Goal: Task Accomplishment & Management: Complete application form

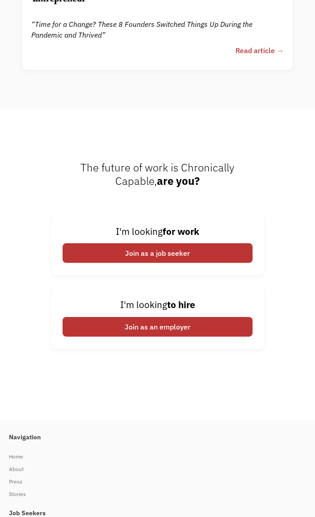
scroll to position [3346, 0]
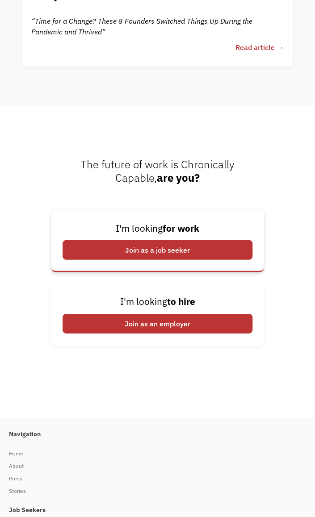
click at [156, 248] on div "Join as a job seeker" at bounding box center [157, 250] width 190 height 20
click at [102, 249] on div "Join as a job seeker" at bounding box center [157, 250] width 190 height 20
click at [95, 248] on div "Join as a job seeker" at bounding box center [157, 250] width 190 height 20
click at [138, 251] on div "Join as a job seeker" at bounding box center [157, 250] width 190 height 20
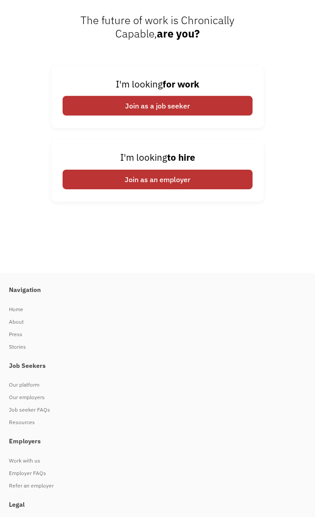
scroll to position [3391, 0]
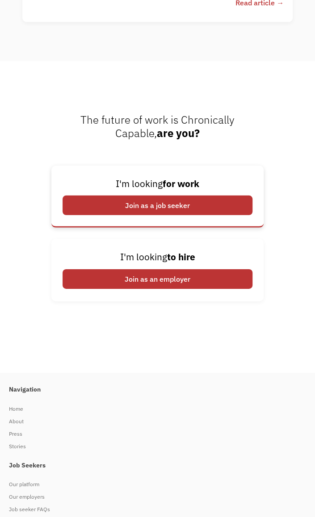
click at [173, 207] on div "Join as a job seeker" at bounding box center [157, 205] width 190 height 20
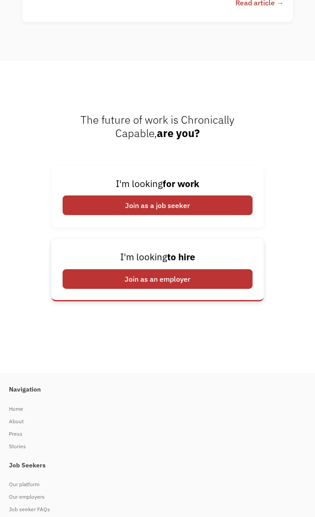
click at [173, 275] on div "Join as an employer" at bounding box center [157, 279] width 190 height 20
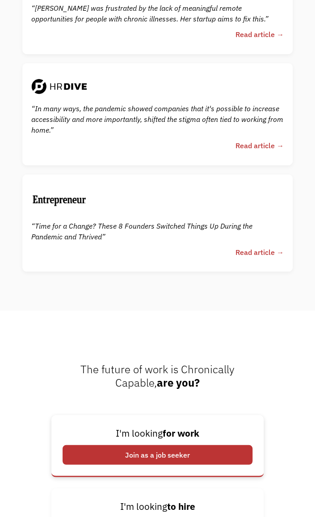
click at [178, 444] on div "Join as a job seeker" at bounding box center [157, 454] width 190 height 20
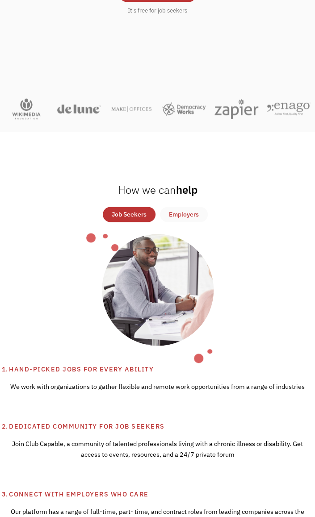
scroll to position [89, 0]
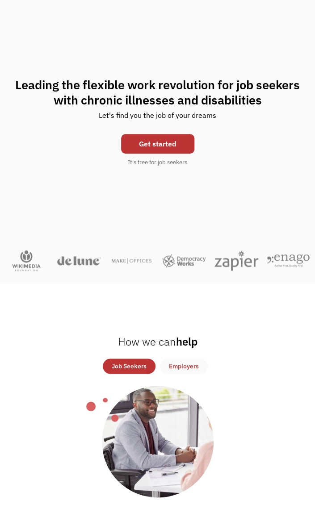
click at [172, 147] on link "Get started" at bounding box center [157, 144] width 73 height 20
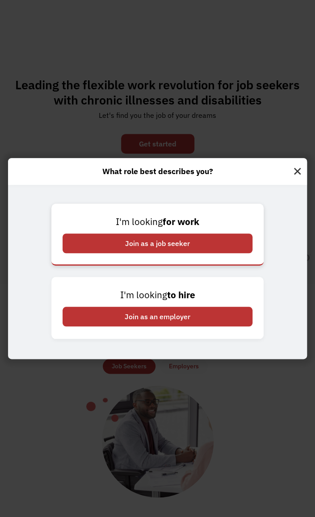
click at [171, 248] on div "Join as a job seeker" at bounding box center [157, 243] width 190 height 20
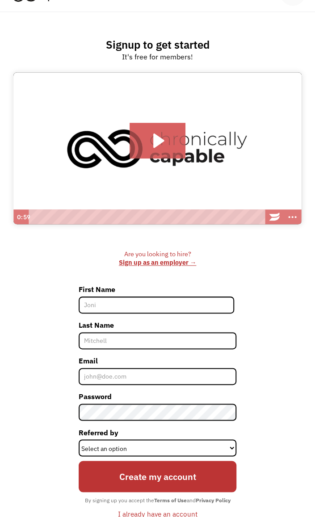
scroll to position [89, 0]
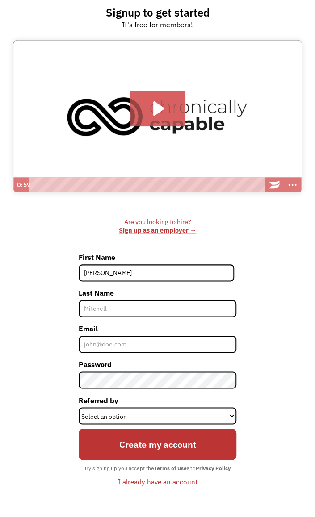
type input "[PERSON_NAME]"
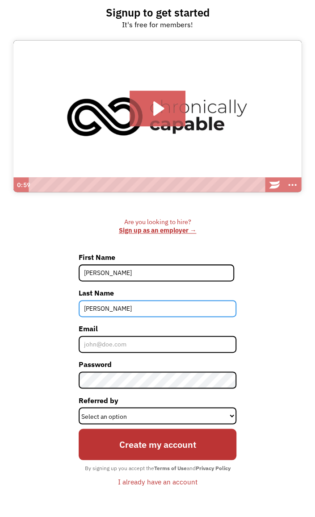
type input "[PERSON_NAME]"
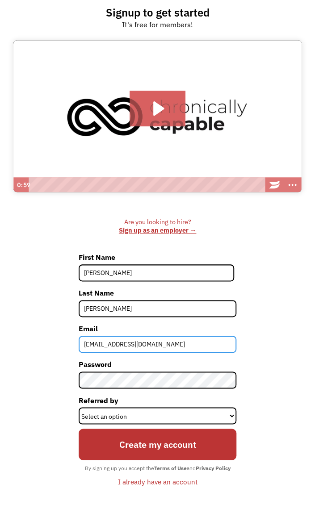
type input "[EMAIL_ADDRESS][DOMAIN_NAME]"
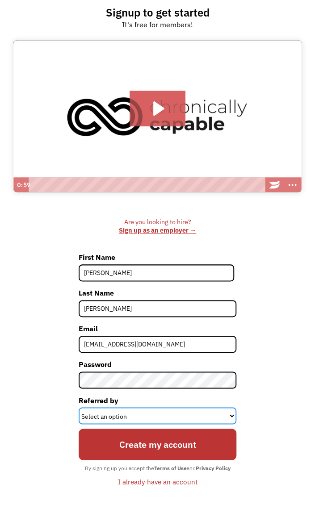
click at [164, 415] on select "Select an option Instagram Facebook Twitter Search Engine News Article Word of …" at bounding box center [158, 415] width 158 height 17
select select "Search Engine"
click at [79, 407] on select "Select an option Instagram Facebook Twitter Search Engine News Article Word of …" at bounding box center [158, 415] width 158 height 17
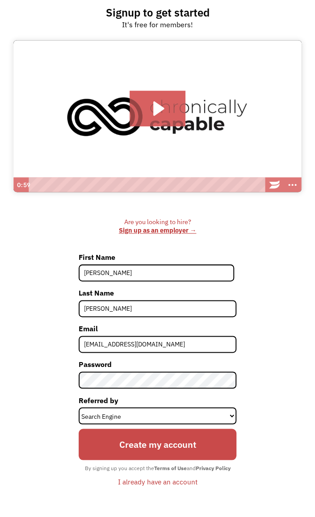
click at [136, 448] on input "Create my account" at bounding box center [158, 443] width 158 height 31
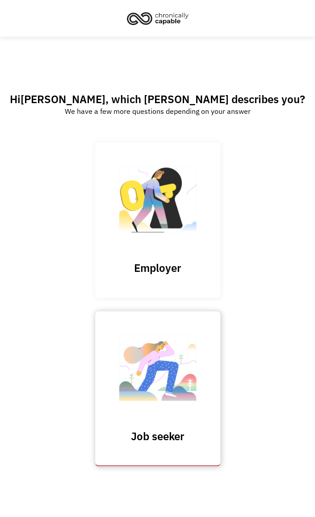
click at [167, 377] on img at bounding box center [157, 372] width 89 height 87
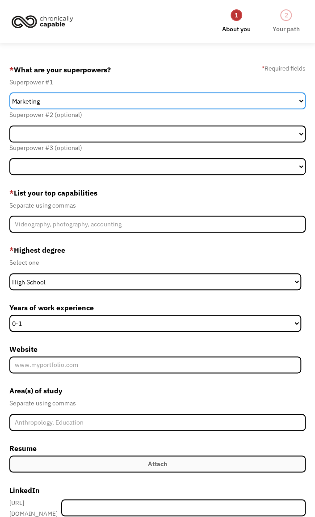
click at [68, 103] on select "Marketing Human Resources Finance Technology Operations Sales Industrial & Manu…" at bounding box center [157, 100] width 296 height 17
select select "Communications & Public Relations"
click at [9, 92] on select "Marketing Human Resources Finance Technology Operations Sales Industrial & Manu…" at bounding box center [157, 100] width 296 height 17
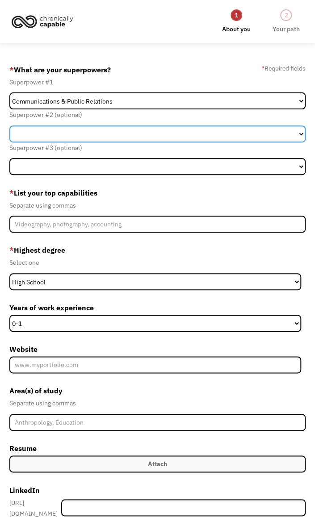
click at [58, 131] on select "Marketing Human Resources Finance Technology Operations Sales Industrial & Manu…" at bounding box center [157, 133] width 296 height 17
select select "Customer Service"
click at [9, 125] on select "Marketing Human Resources Finance Technology Operations Sales Industrial & Manu…" at bounding box center [157, 133] width 296 height 17
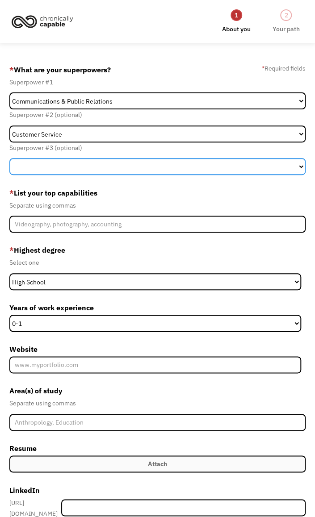
click at [82, 162] on select "Marketing Human Resources Finance Technology Operations Sales Industrial & Manu…" at bounding box center [157, 166] width 296 height 17
select select "Other"
click at [9, 158] on select "Marketing Human Resources Finance Technology Operations Sales Industrial & Manu…" at bounding box center [157, 166] width 296 height 17
click at [59, 166] on select "Marketing Human Resources Finance Technology Operations Sales Industrial & Manu…" at bounding box center [157, 166] width 296 height 17
select select "Member-Create-Step1"
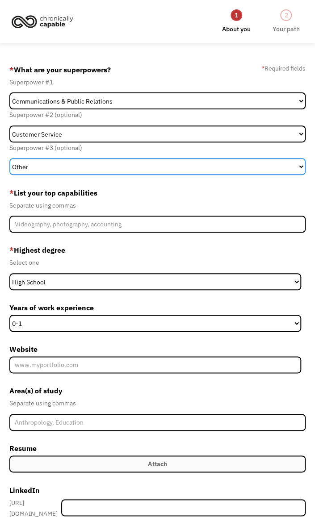
click at [9, 158] on select "Marketing Human Resources Finance Technology Operations Sales Industrial & Manu…" at bounding box center [157, 166] width 296 height 17
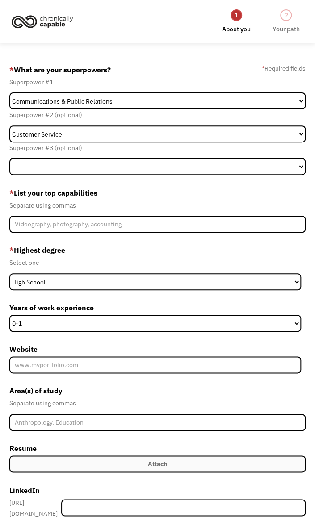
click at [48, 186] on label "* List your top capabilities" at bounding box center [157, 193] width 296 height 14
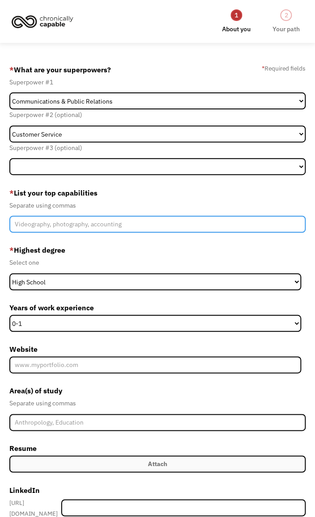
click at [32, 225] on input "Member-Create-Step1" at bounding box center [157, 224] width 296 height 17
type input "Event Coordination, Community Outreach, Public Relations"
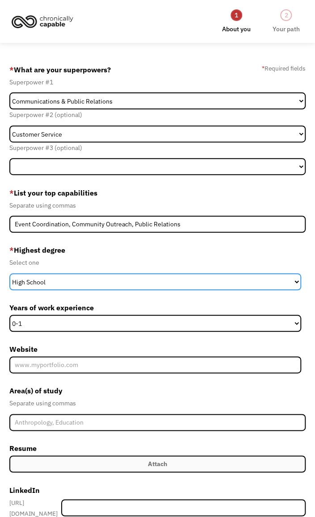
click at [51, 278] on select "High School Associates Bachelors Master's PhD" at bounding box center [154, 281] width 291 height 17
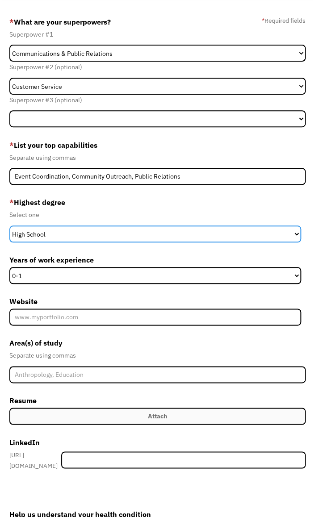
scroll to position [89, 0]
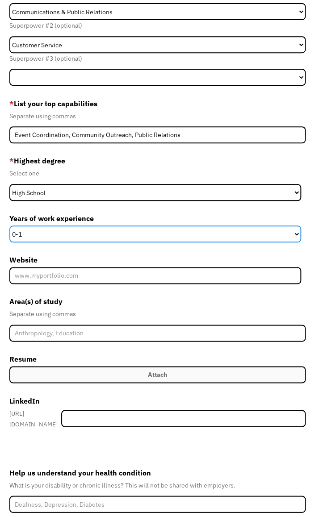
click at [48, 238] on select "0-1 2-4 5-10 11-15 15+" at bounding box center [154, 233] width 291 height 17
click at [80, 232] on select "0-1 2-4 5-10 11-15 15+" at bounding box center [154, 233] width 291 height 17
select select "5-10"
click at [9, 225] on select "0-1 2-4 5-10 11-15 15+" at bounding box center [154, 233] width 291 height 17
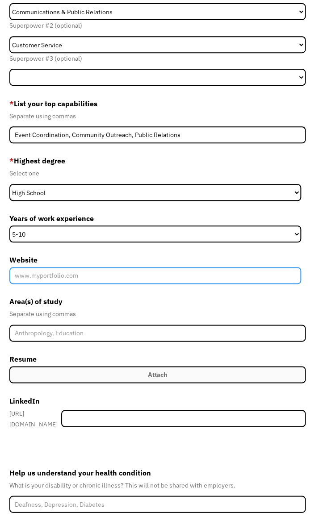
click at [42, 274] on input "Website" at bounding box center [154, 275] width 291 height 17
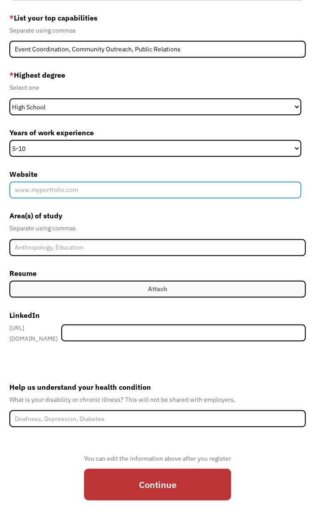
scroll to position [178, 0]
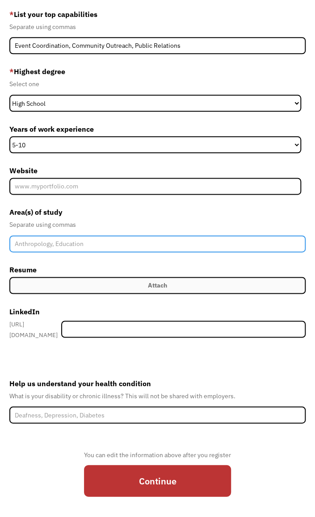
click at [38, 244] on input "Member-Create-Step1" at bounding box center [157, 243] width 296 height 17
type input "Music, Education"
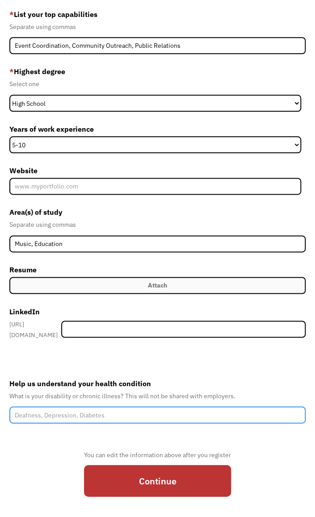
click at [82, 409] on input "Help us understand your health condition" at bounding box center [157, 414] width 296 height 17
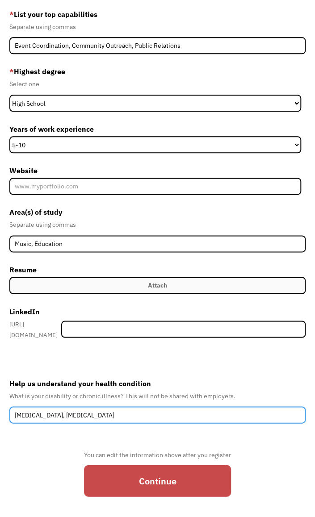
type input "Autism, Depression, Anxiety"
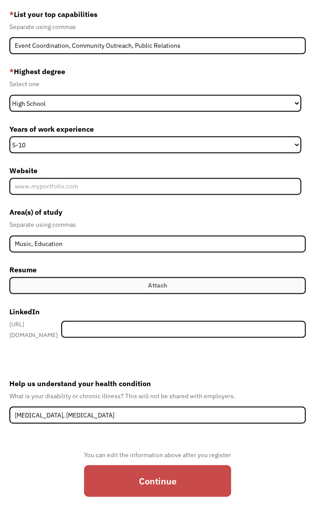
click at [126, 483] on input "Continue" at bounding box center [157, 479] width 147 height 31
type input "Please wait..."
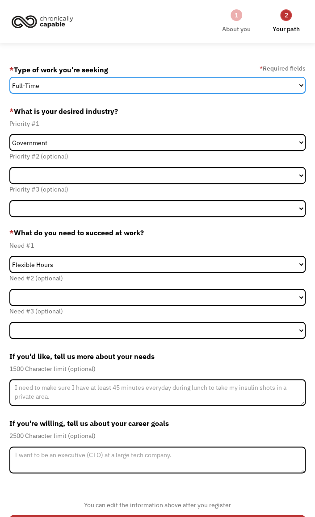
click at [42, 82] on select "Full-Time Part-Time Both Full-Time and Part-Time" at bounding box center [157, 85] width 296 height 17
select select "part-time"
click at [9, 77] on select "Full-Time Part-Time Both Full-Time and Part-Time" at bounding box center [157, 85] width 296 height 17
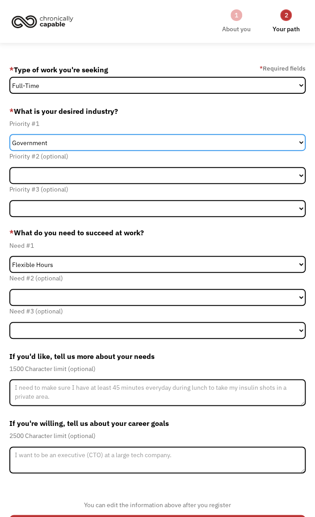
click at [48, 145] on select "Government Finance & Insurance Health & Social Care Tech & Engineering Creative…" at bounding box center [157, 142] width 296 height 17
select select "Administrative"
click at [9, 134] on select "Government Finance & Insurance Health & Social Care Tech & Engineering Creative…" at bounding box center [157, 142] width 296 height 17
click at [47, 138] on select "Government Finance & Insurance Health & Social Care Tech & Engineering Creative…" at bounding box center [157, 142] width 296 height 17
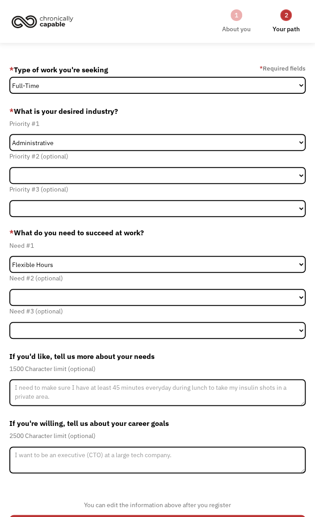
click at [68, 119] on div "Priority #1" at bounding box center [157, 123] width 296 height 11
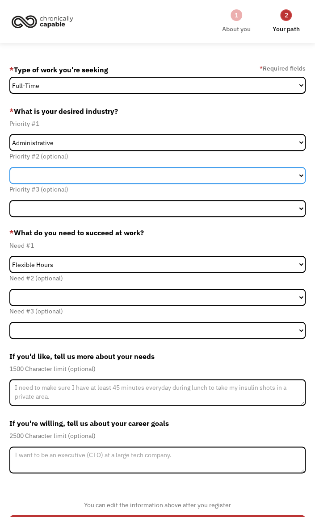
click at [66, 174] on select "Government Finance & Insurance Health & Social Care Tech & Engineering Creative…" at bounding box center [157, 175] width 296 height 17
select select "Creative & Design"
click at [9, 167] on select "Government Finance & Insurance Health & Social Care Tech & Engineering Creative…" at bounding box center [157, 175] width 296 height 17
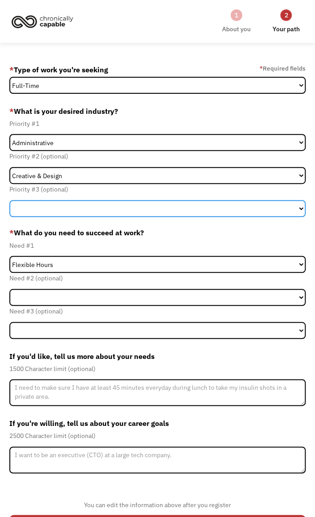
click at [52, 204] on select "Government Finance & Insurance Health & Social Care Tech & Engineering Creative…" at bounding box center [157, 208] width 296 height 17
select select "Health & Social Care"
click at [9, 200] on select "Government Finance & Insurance Health & Social Care Tech & Engineering Creative…" at bounding box center [157, 208] width 296 height 17
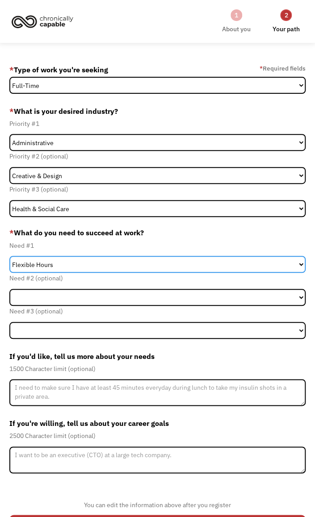
click at [43, 265] on select "Flexible Hours Remote Work Service Animal On-site Accommodations Visual Support…" at bounding box center [157, 264] width 296 height 17
click at [9, 256] on select "Flexible Hours Remote Work Service Animal On-site Accommodations Visual Support…" at bounding box center [157, 264] width 296 height 17
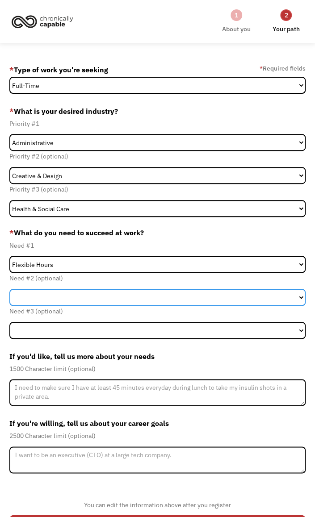
click at [45, 298] on select "Flexible Hours Remote Work Service Animal On-site Accommodations Visual Support…" at bounding box center [157, 297] width 296 height 17
select select "On-site Accommodations"
click at [9, 289] on select "Flexible Hours Remote Work Service Animal On-site Accommodations Visual Support…" at bounding box center [157, 297] width 296 height 17
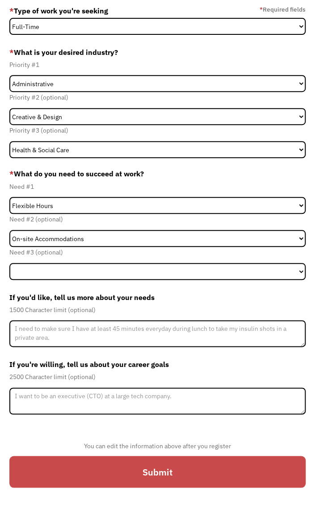
click at [82, 473] on input "Submit" at bounding box center [157, 471] width 296 height 31
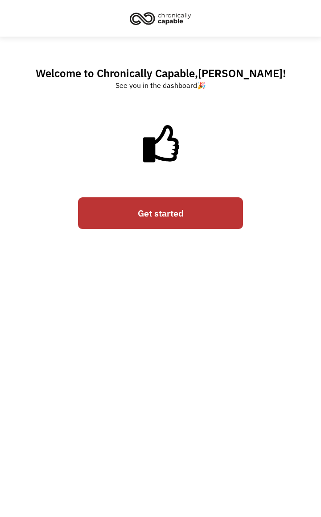
click at [160, 215] on link "Get started" at bounding box center [160, 212] width 165 height 31
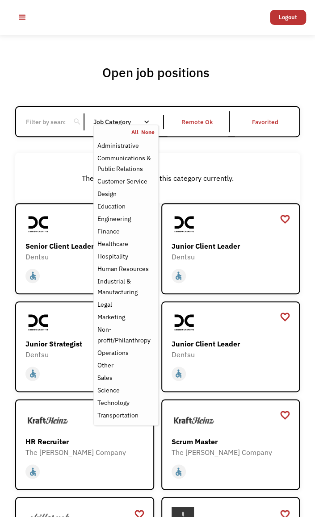
click at [125, 129] on div "All None" at bounding box center [126, 132] width 64 height 7
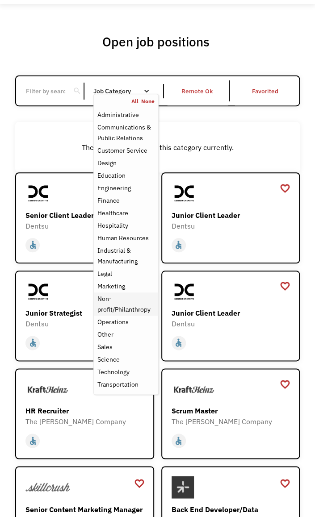
scroll to position [45, 0]
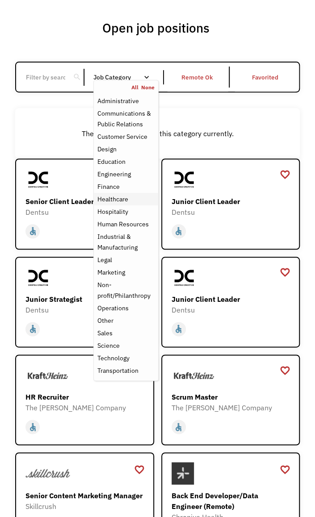
click at [127, 197] on div "Healthcare" at bounding box center [112, 199] width 31 height 11
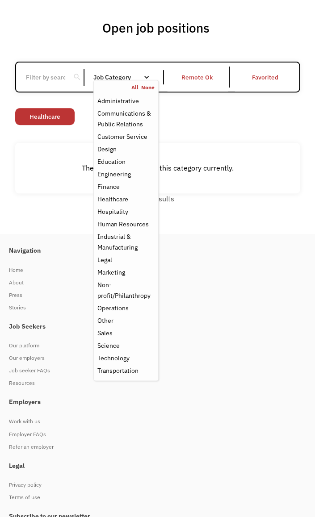
click at [148, 88] on link "None" at bounding box center [147, 87] width 13 height 7
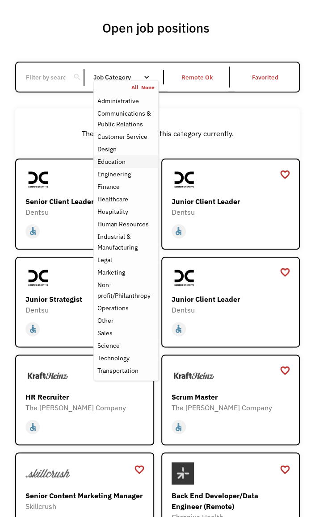
click at [124, 159] on div "Education" at bounding box center [111, 161] width 28 height 11
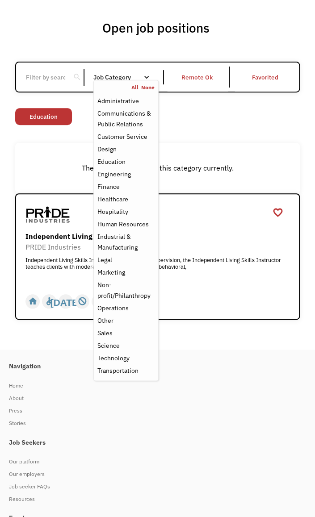
click at [218, 143] on div "There aren't any jobs in this category currently." at bounding box center [157, 168] width 284 height 50
click at [147, 86] on link "None" at bounding box center [147, 87] width 13 height 7
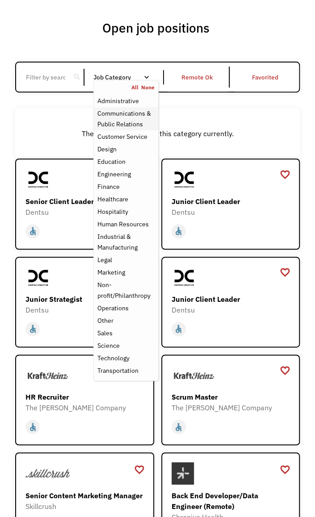
click at [121, 112] on div "Communications & Public Relations" at bounding box center [125, 118] width 57 height 21
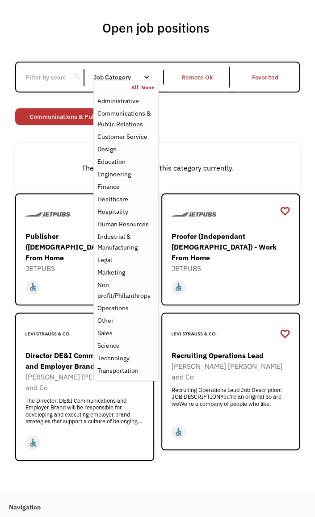
click at [13, 262] on div "Open job positions You have X liked items Search search Filter by category Admi…" at bounding box center [157, 240] width 302 height 448
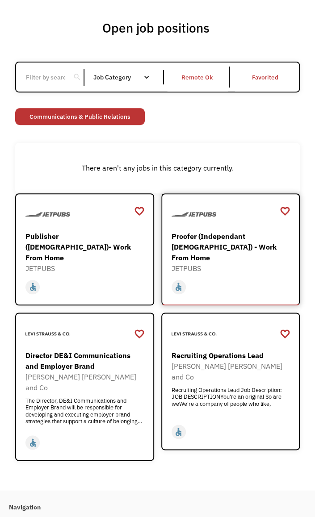
click at [223, 232] on div "Proofer (Independant [DEMOGRAPHIC_DATA]) - Work From Home" at bounding box center [230, 247] width 118 height 32
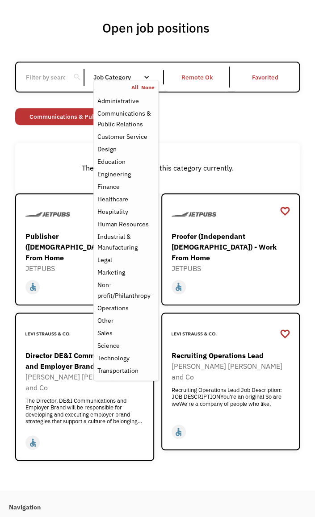
click at [152, 85] on link "None" at bounding box center [147, 87] width 13 height 7
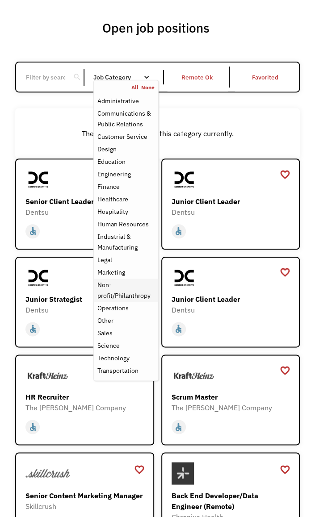
click at [116, 294] on div "Non-profit/Philanthropy" at bounding box center [125, 289] width 57 height 21
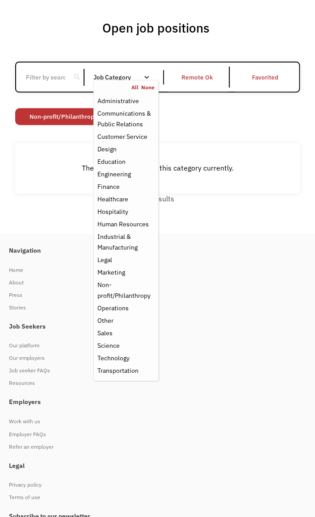
click at [150, 85] on link "None" at bounding box center [147, 87] width 13 height 7
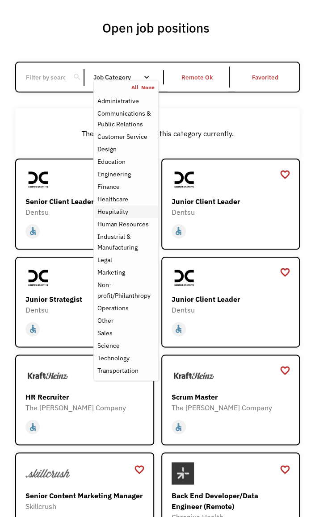
click at [119, 208] on div "Hospitality" at bounding box center [112, 211] width 31 height 11
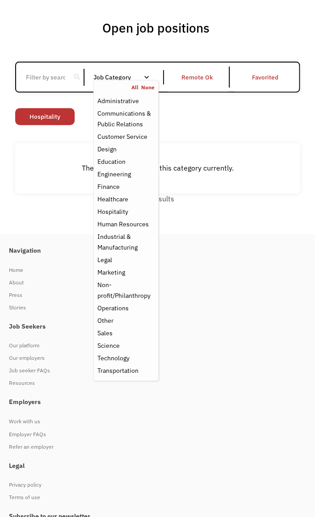
click at [153, 88] on link "None" at bounding box center [147, 87] width 13 height 7
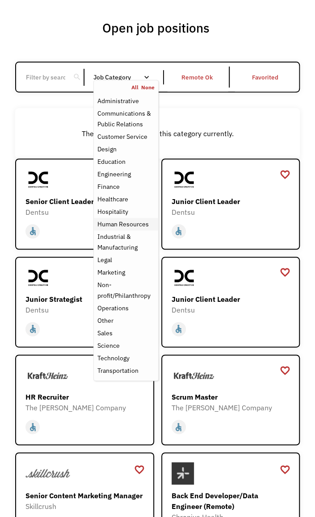
click at [141, 222] on div "Human Resources" at bounding box center [122, 224] width 51 height 11
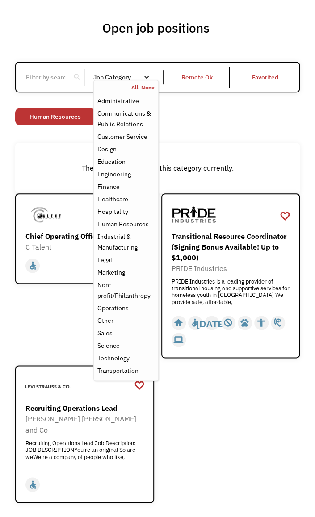
click at [225, 422] on div "favorite_border favorite Saving Senior Client Leader Dentsu https://join.smartr…" at bounding box center [157, 347] width 284 height 309
click at [124, 308] on div "Operations" at bounding box center [112, 308] width 31 height 11
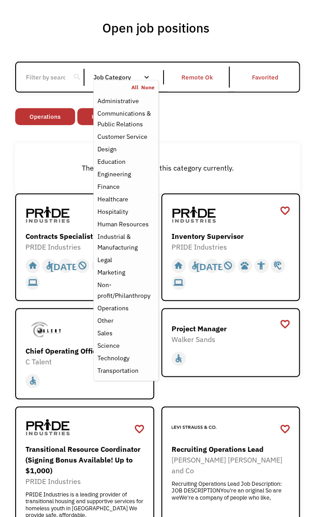
click at [150, 88] on link "None" at bounding box center [147, 87] width 13 height 7
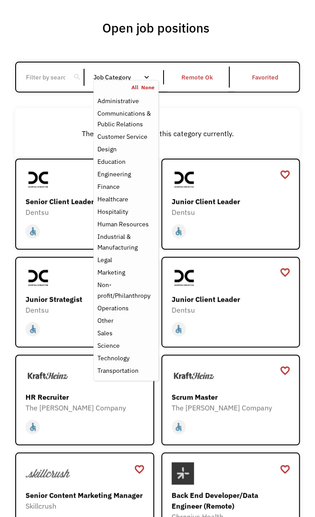
click at [142, 73] on div "Job Category" at bounding box center [125, 77] width 65 height 14
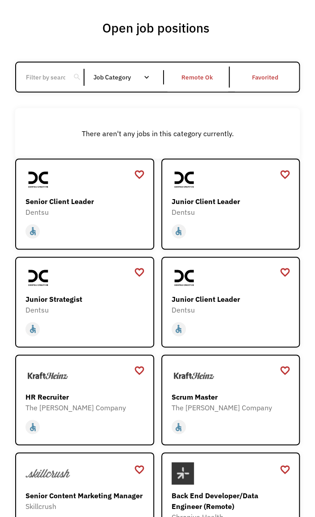
click at [144, 75] on div "Email Form" at bounding box center [146, 77] width 6 height 6
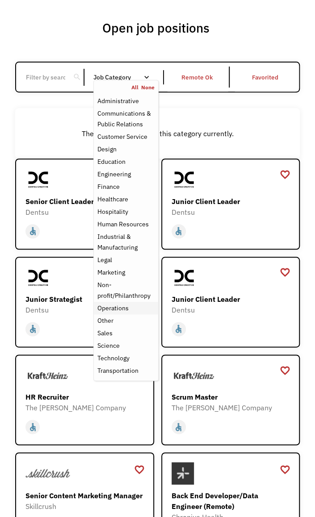
click at [124, 311] on div "Operations" at bounding box center [112, 308] width 31 height 11
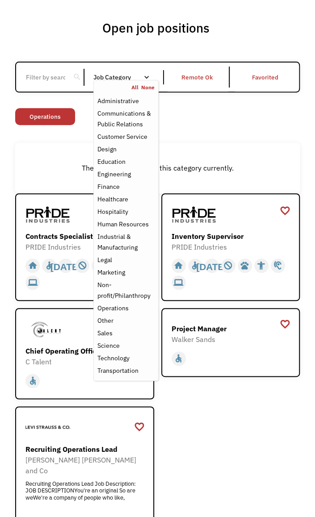
click at [209, 438] on div "favorite_border favorite Saving Senior Client Leader Dentsu https://join.smartr…" at bounding box center [157, 367] width 284 height 349
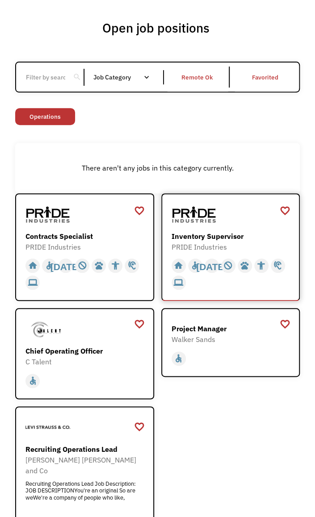
click at [213, 236] on div "Inventory Supervisor" at bounding box center [230, 236] width 118 height 11
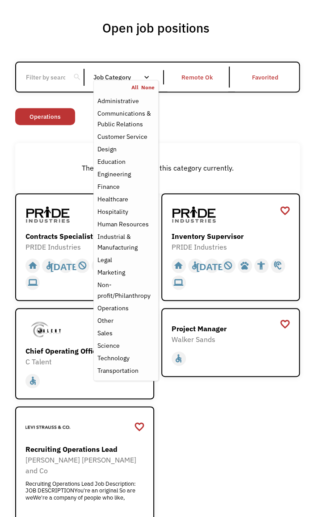
click at [149, 86] on link "None" at bounding box center [147, 87] width 13 height 7
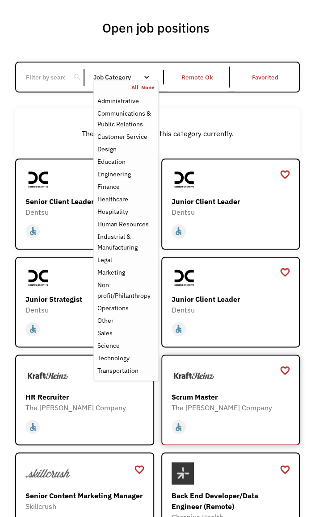
click at [218, 395] on div "Scrum Master" at bounding box center [230, 396] width 118 height 11
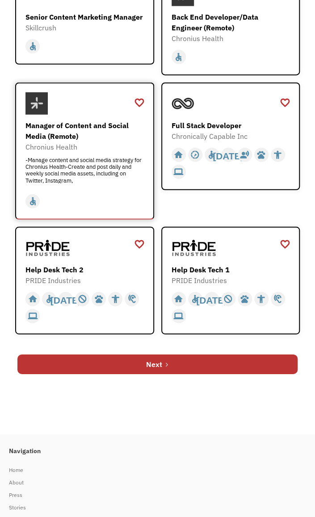
scroll to position [535, 0]
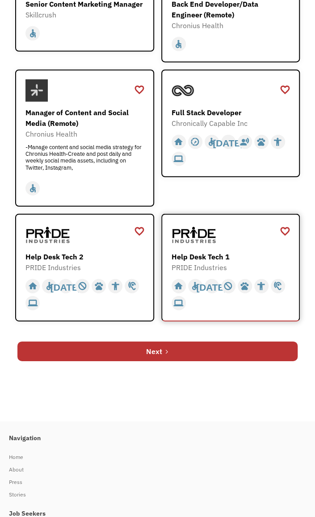
click at [227, 262] on div "PRIDE Industries" at bounding box center [230, 267] width 118 height 11
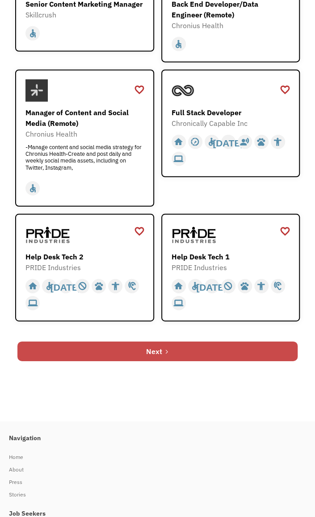
click at [131, 350] on link "Next" at bounding box center [157, 351] width 280 height 20
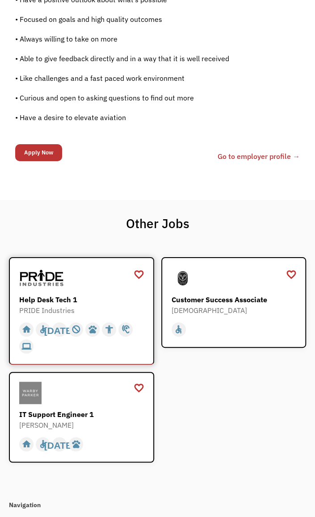
scroll to position [759, 0]
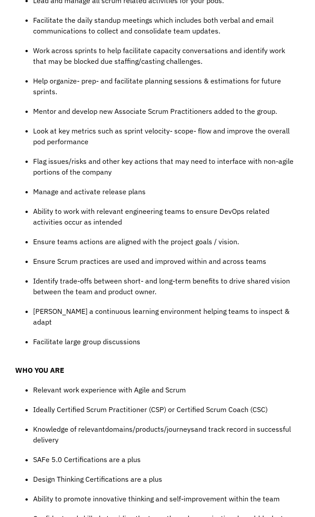
scroll to position [669, 0]
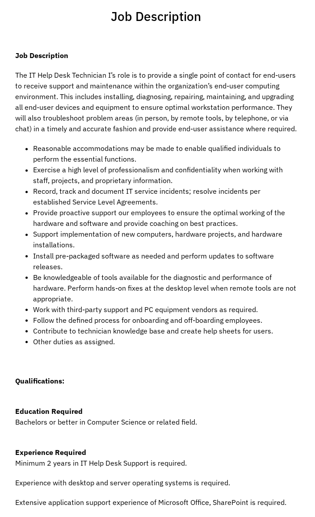
scroll to position [223, 0]
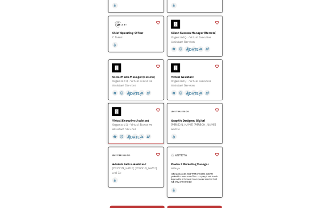
scroll to position [535, 0]
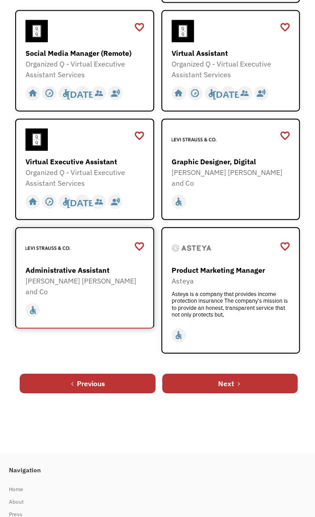
click at [112, 265] on div "Administrative Assistant" at bounding box center [84, 270] width 118 height 11
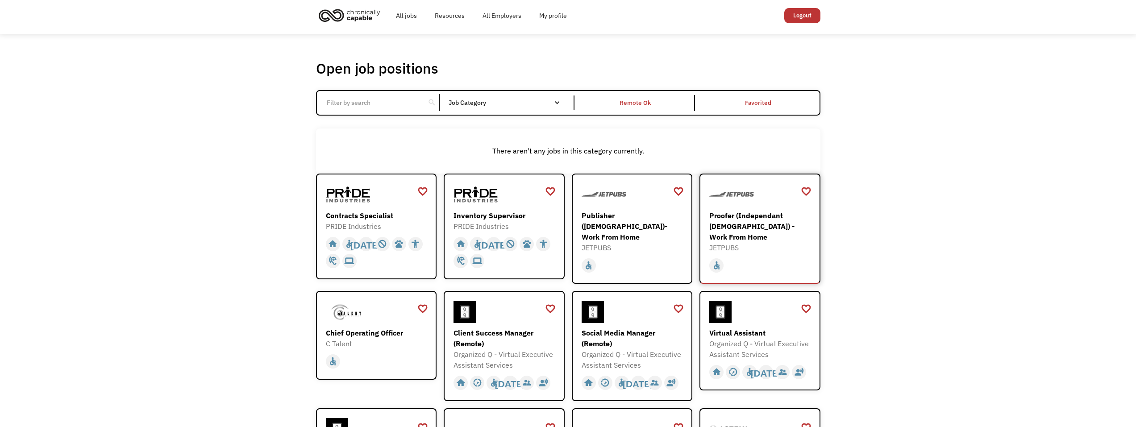
scroll to position [0, 0]
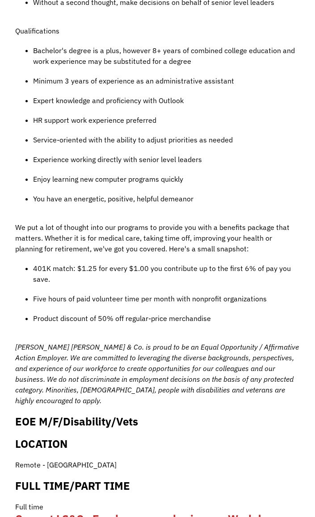
scroll to position [803, 0]
